Goal: Task Accomplishment & Management: Manage account settings

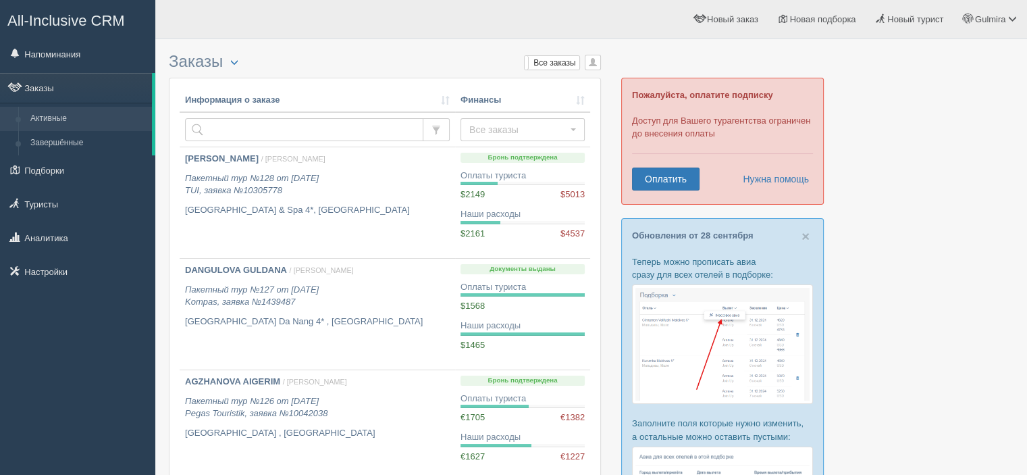
click at [692, 61] on div at bounding box center [591, 400] width 845 height 709
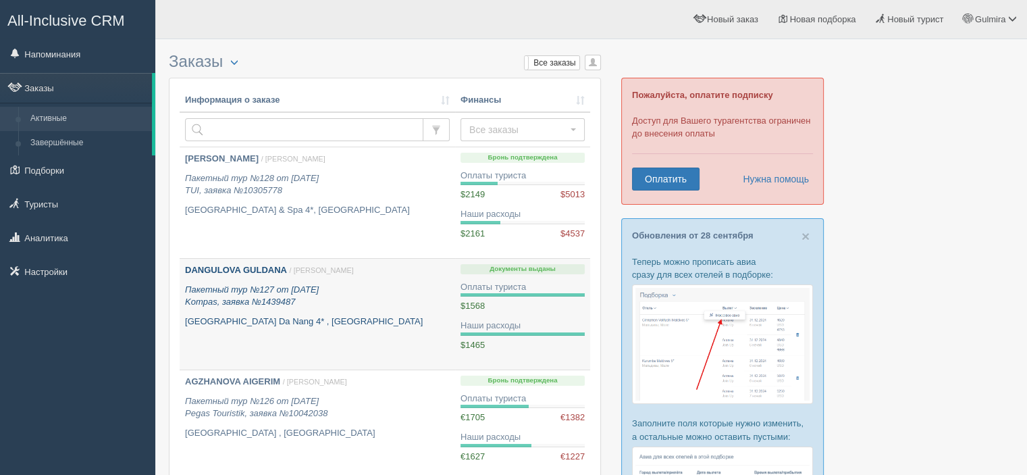
click at [404, 328] on link "DANGULOVA GULDANA / [PERSON_NAME] Пакетный тур №127 от [DATE] Kompas, заявка №1…" at bounding box center [318, 314] width 276 height 111
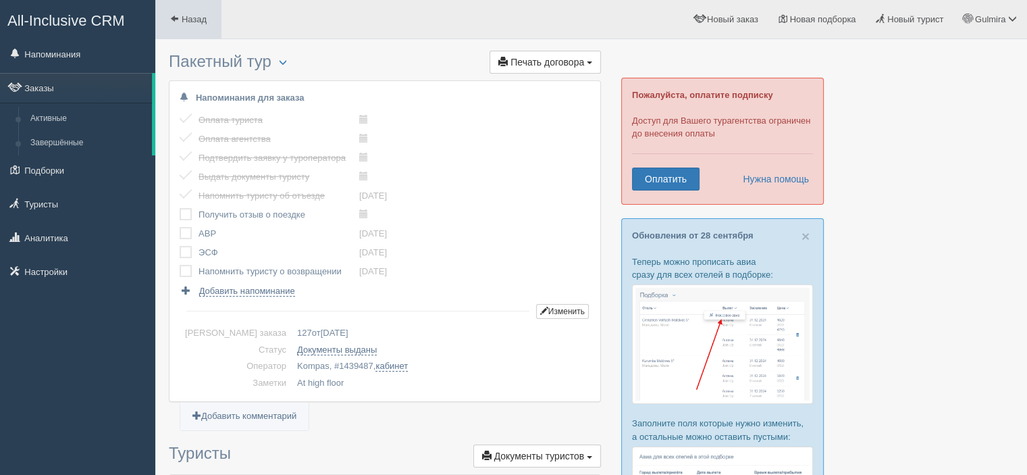
click at [209, 12] on link "Назад" at bounding box center [188, 19] width 66 height 39
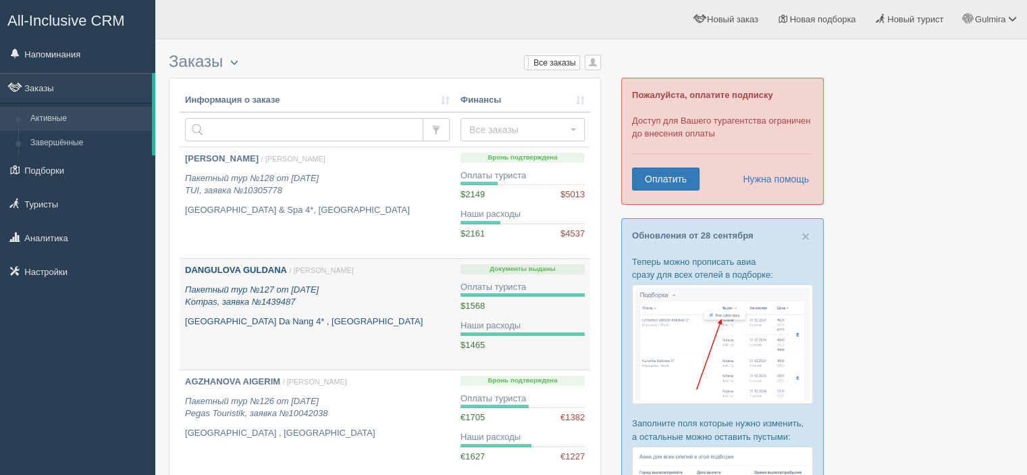
click at [353, 285] on p "Пакетный тур №127 от [DATE] Kompas, заявка №1439487" at bounding box center [317, 296] width 265 height 25
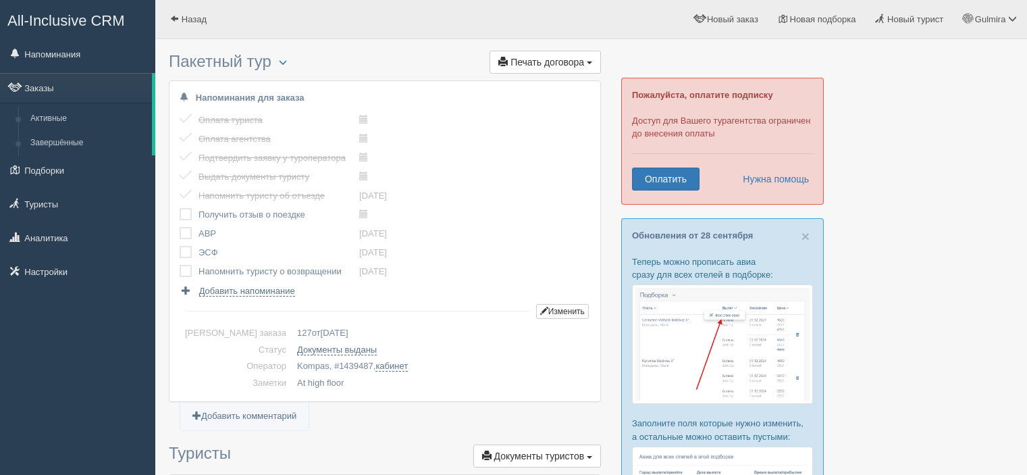
click at [180, 227] on label at bounding box center [180, 227] width 0 height 0
click at [0, 0] on input "checkbox" at bounding box center [0, 0] width 0 height 0
click at [178, 213] on div "Напоминания для заказа Оплата туриста выполнено! Оплата агентства выполнено! По…" at bounding box center [385, 241] width 431 height 320
click at [180, 208] on label at bounding box center [180, 208] width 0 height 0
click at [0, 0] on input "checkbox" at bounding box center [0, 0] width 0 height 0
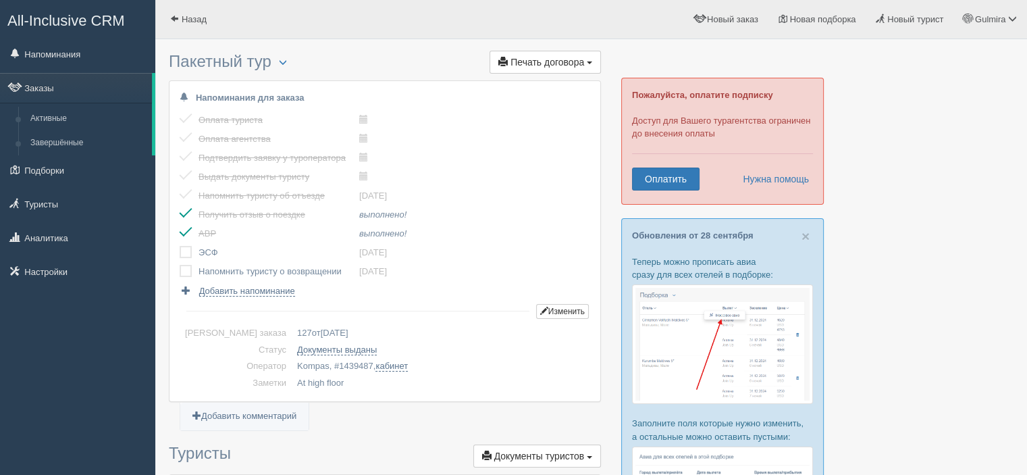
click at [180, 265] on label at bounding box center [180, 265] width 0 height 0
click at [0, 0] on input "checkbox" at bounding box center [0, 0] width 0 height 0
click at [180, 19] on link "Назад" at bounding box center [188, 19] width 66 height 39
